Goal: Task Accomplishment & Management: Manage account settings

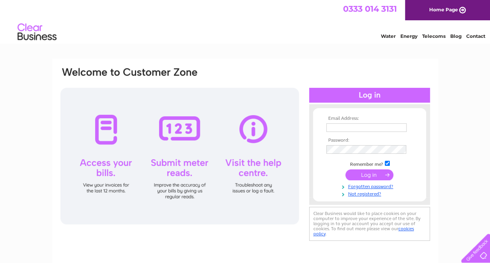
type input "margaret@standardrealestateltd.com"
click at [363, 175] on input "submit" at bounding box center [369, 174] width 48 height 11
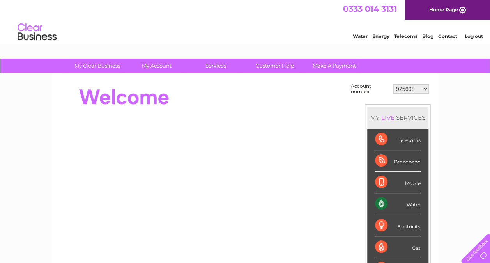
drag, startPoint x: 413, startPoint y: 87, endPoint x: 433, endPoint y: 79, distance: 21.5
click at [433, 79] on div "Account number 925698 934462 934831 938572 941363 942374 952730 966731 966770 9…" at bounding box center [245, 219] width 386 height 291
click at [425, 88] on select "925698 934462 934831 938572 941363 942374 952730 966731 966770 967205 971927 97…" at bounding box center [410, 88] width 35 height 9
click at [393, 84] on select "925698 934462 934831 938572 941363 942374 952730 966731 966770 967205 971927 97…" at bounding box center [410, 88] width 35 height 9
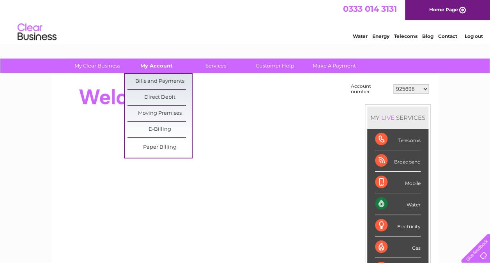
click at [151, 67] on link "My Account" at bounding box center [156, 65] width 64 height 14
click at [156, 85] on link "Bills and Payments" at bounding box center [159, 82] width 64 height 16
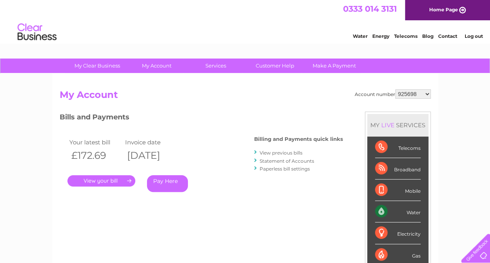
click at [427, 88] on div "Account number 925698 934462 934831 938572 941363 942374 952730 966731 966770 9…" at bounding box center [245, 203] width 386 height 258
click at [429, 97] on select "925698 934462 934831 938572 941363 942374 952730 966731 966770 967205 971927 97…" at bounding box center [412, 93] width 35 height 9
select select "934462"
click at [395, 89] on select "925698 934462 934831 938572 941363 942374 952730 966731 966770 967205 971927 97…" at bounding box center [412, 93] width 35 height 9
click at [416, 94] on select "925698 934462 934831 938572 941363 942374 952730 966731 966770 967205 971927 97…" at bounding box center [412, 93] width 35 height 9
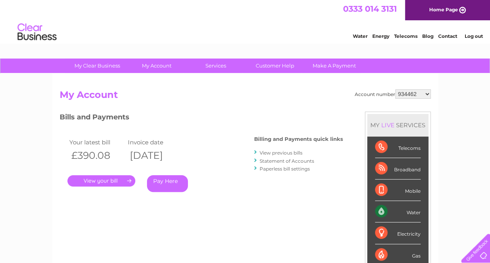
select select "934831"
click at [395, 89] on select "925698 934462 934831 938572 941363 942374 952730 966731 966770 967205 971927 97…" at bounding box center [412, 93] width 35 height 9
click at [413, 94] on select "925698 934462 934831 938572 941363 942374 952730 966731 966770 967205 971927 97…" at bounding box center [412, 93] width 35 height 9
select select "938572"
click at [395, 89] on select "925698 934462 934831 938572 941363 942374 952730 966731 966770 967205 971927 97…" at bounding box center [412, 93] width 35 height 9
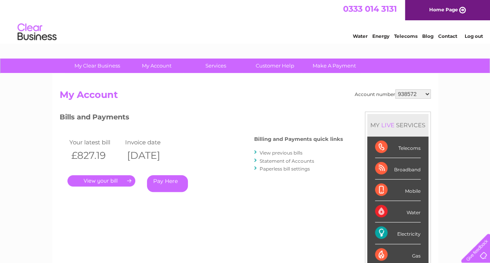
click at [407, 92] on select "925698 934462 934831 938572 941363 942374 952730 966731 966770 967205 971927 97…" at bounding box center [412, 93] width 35 height 9
select select "941363"
click at [395, 89] on select "925698 934462 934831 938572 941363 942374 952730 966731 966770 967205 971927 97…" at bounding box center [412, 93] width 35 height 9
click at [413, 97] on select "925698 934462 934831 938572 941363 942374 952730 966731 966770 967205 971927 97…" at bounding box center [412, 93] width 35 height 9
select select "942374"
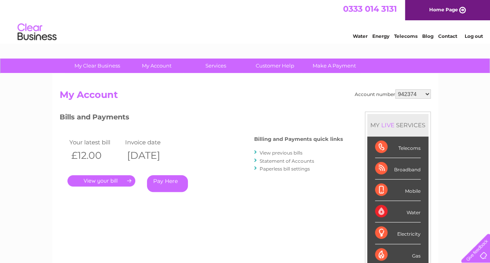
click at [395, 89] on select "925698 934462 934831 938572 941363 942374 952730 966731 966770 967205 971927 97…" at bounding box center [412, 93] width 35 height 9
click at [417, 95] on select "925698 934462 934831 938572 941363 942374 952730 966731 966770 967205 971927 97…" at bounding box center [412, 93] width 35 height 9
select select "952730"
click at [395, 89] on select "925698 934462 934831 938572 941363 942374 952730 966731 966770 967205 971927 97…" at bounding box center [412, 93] width 35 height 9
click at [423, 95] on select "925698 934462 934831 938572 941363 942374 952730 966731 966770 967205 971927 97…" at bounding box center [412, 93] width 35 height 9
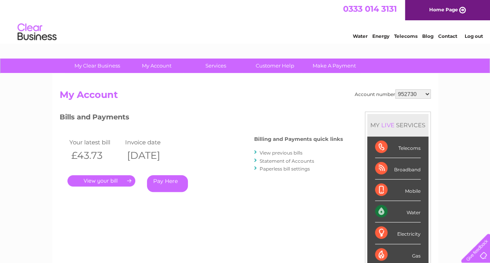
select select "966731"
click at [395, 89] on select "925698 934462 934831 938572 941363 942374 952730 966731 966770 967205 971927 97…" at bounding box center [412, 93] width 35 height 9
click at [416, 93] on select "925698 934462 934831 938572 941363 942374 952730 966731 966770 967205 971927 97…" at bounding box center [412, 93] width 35 height 9
select select "966770"
click at [395, 89] on select "925698 934462 934831 938572 941363 942374 952730 966731 966770 967205 971927 97…" at bounding box center [412, 93] width 35 height 9
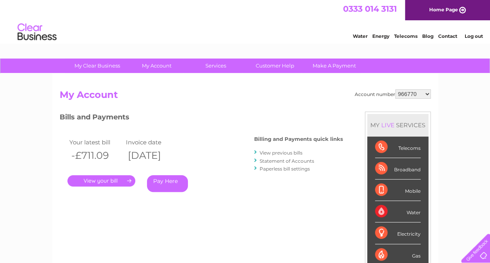
click at [413, 93] on select "925698 934462 934831 938572 941363 942374 952730 966731 966770 967205 971927 97…" at bounding box center [412, 93] width 35 height 9
select select "967205"
click at [395, 89] on select "925698 934462 934831 938572 941363 942374 952730 966731 966770 967205 971927 97…" at bounding box center [412, 93] width 35 height 9
click at [415, 91] on select "925698 934462 934831 938572 941363 942374 952730 966731 966770 967205 971927 97…" at bounding box center [412, 93] width 35 height 9
select select "971927"
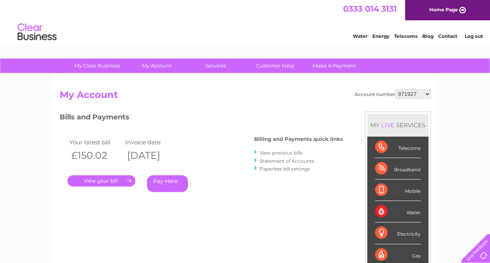
click at [395, 89] on select "925698 934462 934831 938572 941363 942374 952730 966731 966770 967205 971927 97…" at bounding box center [412, 93] width 35 height 9
click at [415, 93] on select "925698 934462 934831 938572 941363 942374 952730 966731 966770 967205 971927 97…" at bounding box center [412, 93] width 35 height 9
select select "971928"
click at [395, 89] on select "925698 934462 934831 938572 941363 942374 952730 966731 966770 967205 971927 97…" at bounding box center [412, 93] width 35 height 9
click at [410, 90] on select "925698 934462 934831 938572 941363 942374 952730 966731 966770 967205 971927 97…" at bounding box center [412, 93] width 35 height 9
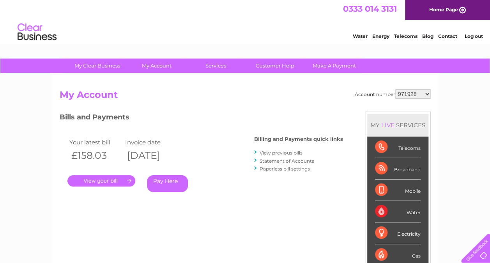
select select "978559"
click at [395, 89] on select "925698 934462 934831 938572 941363 942374 952730 966731 966770 967205 971927 97…" at bounding box center [412, 93] width 35 height 9
click at [425, 93] on select "925698 934462 934831 938572 941363 942374 952730 966731 966770 967205 971927 97…" at bounding box center [412, 93] width 35 height 9
select select "979607"
click at [395, 89] on select "925698 934462 934831 938572 941363 942374 952730 966731 966770 967205 971927 97…" at bounding box center [412, 93] width 35 height 9
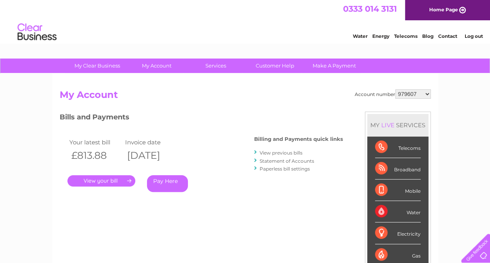
click at [417, 93] on select "925698 934462 934831 938572 941363 942374 952730 966731 966770 967205 971927 97…" at bounding box center [412, 93] width 35 height 9
select select "985178"
click at [395, 89] on select "925698 934462 934831 938572 941363 942374 952730 966731 966770 967205 971927 97…" at bounding box center [412, 93] width 35 height 9
click at [412, 91] on select "925698 934462 934831 938572 941363 942374 952730 966731 966770 967205 971927 97…" at bounding box center [412, 93] width 35 height 9
select select "985179"
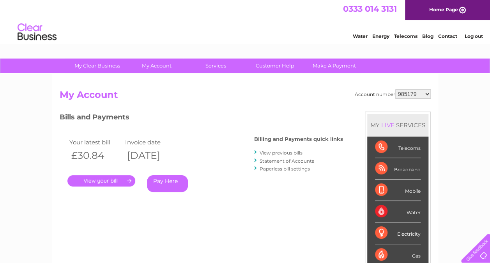
click at [395, 89] on select "925698 934462 934831 938572 941363 942374 952730 966731 966770 967205 971927 97…" at bounding box center [412, 93] width 35 height 9
click at [418, 94] on select "925698 934462 934831 938572 941363 942374 952730 966731 966770 967205 971927 97…" at bounding box center [412, 93] width 35 height 9
click at [395, 89] on select "925698 934462 934831 938572 941363 942374 952730 966731 966770 967205 971927 97…" at bounding box center [412, 93] width 35 height 9
click at [424, 93] on select "925698 934462 934831 938572 941363 942374 952730 966731 966770 967205 971927 97…" at bounding box center [412, 93] width 35 height 9
select select "985849"
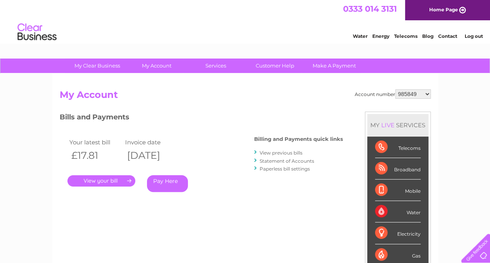
click at [395, 89] on select "925698 934462 934831 938572 941363 942374 952730 966731 966770 967205 971927 97…" at bounding box center [412, 93] width 35 height 9
click at [424, 93] on select "925698 934462 934831 938572 941363 942374 952730 966731 966770 967205 971927 97…" at bounding box center [412, 93] width 35 height 9
select select "986453"
click at [395, 89] on select "925698 934462 934831 938572 941363 942374 952730 966731 966770 967205 971927 97…" at bounding box center [412, 93] width 35 height 9
click at [412, 95] on select "925698 934462 934831 938572 941363 942374 952730 966731 966770 967205 971927 97…" at bounding box center [412, 93] width 35 height 9
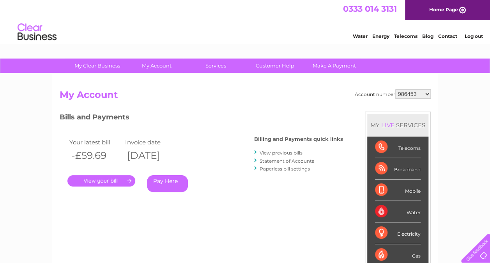
select select "934831"
click at [395, 89] on select "925698 934462 934831 938572 941363 942374 952730 966731 966770 967205 971927 97…" at bounding box center [412, 93] width 35 height 9
click at [423, 93] on select "925698 934462 934831 938572 941363 942374 952730 966731 966770 967205 971927 97…" at bounding box center [412, 93] width 35 height 9
select select "934462"
click at [395, 89] on select "925698 934462 934831 938572 941363 942374 952730 966731 966770 967205 971927 97…" at bounding box center [412, 93] width 35 height 9
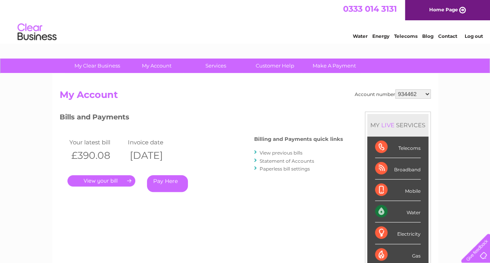
click at [410, 90] on select "925698 934462 934831 938572 941363 942374 952730 966731 966770 967205 971927 97…" at bounding box center [412, 93] width 35 height 9
select select "925698"
click at [395, 89] on select "925698 934462 934831 938572 941363 942374 952730 966731 966770 967205 971927 97…" at bounding box center [412, 93] width 35 height 9
click at [415, 95] on select "925698 934462 934831 938572 941363 942374 952730 966731 966770 967205 971927 97…" at bounding box center [412, 93] width 35 height 9
drag, startPoint x: 414, startPoint y: 93, endPoint x: 440, endPoint y: 89, distance: 26.5
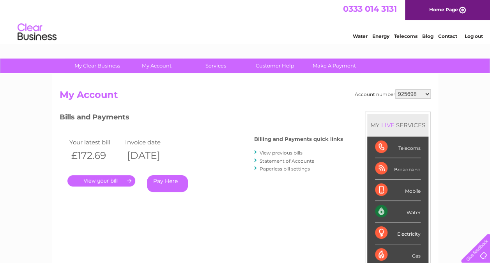
click at [440, 89] on div "My Clear Business Login Details My Details My Preferences Link Account My Accou…" at bounding box center [245, 261] width 490 height 406
click at [426, 93] on select "925698 934462 934831 938572 941363 942374 952730 966731 966770 967205 971927 97…" at bounding box center [412, 93] width 35 height 9
select select "1085238"
click at [395, 89] on select "925698 934462 934831 938572 941363 942374 952730 966731 966770 967205 971927 97…" at bounding box center [412, 93] width 35 height 9
click at [108, 183] on link "." at bounding box center [101, 180] width 68 height 11
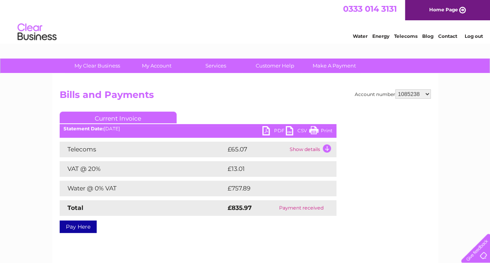
click at [270, 127] on link "PDF" at bounding box center [273, 131] width 23 height 11
